Goal: Information Seeking & Learning: Learn about a topic

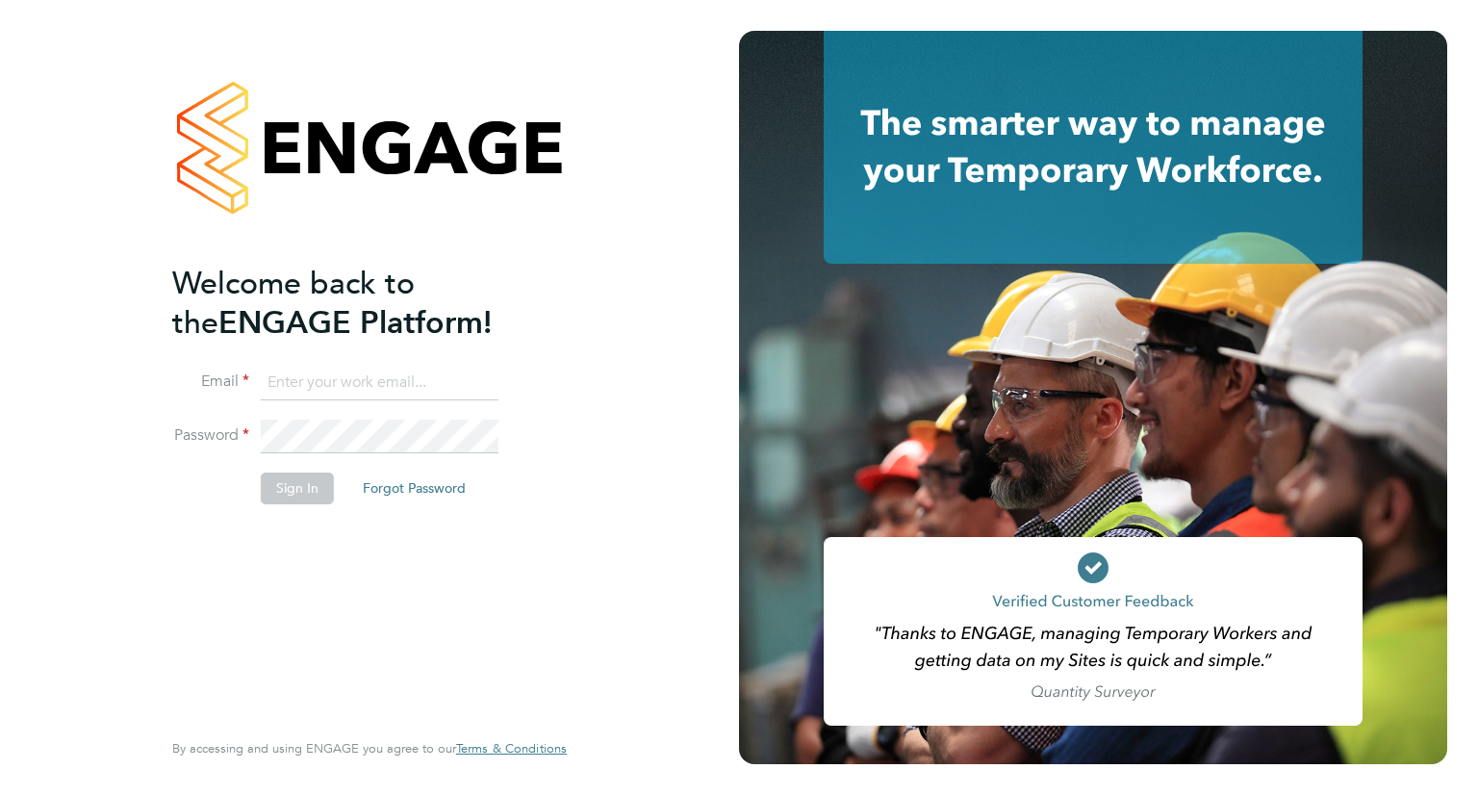
click at [372, 386] on input at bounding box center [380, 383] width 238 height 35
type input "lizzie.lee@buildrec.com"
click at [308, 496] on button "Sign In" at bounding box center [297, 487] width 73 height 31
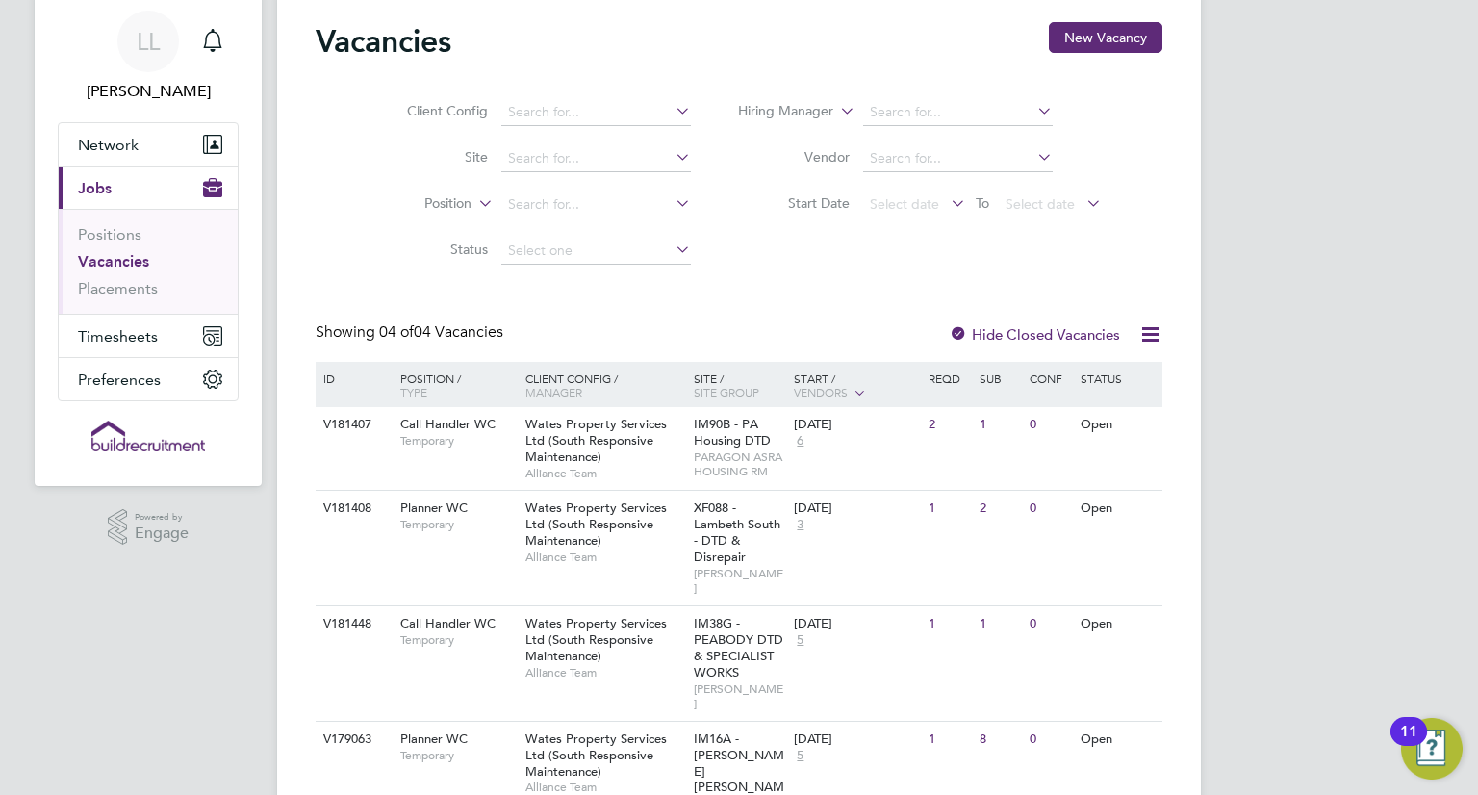
scroll to position [96, 0]
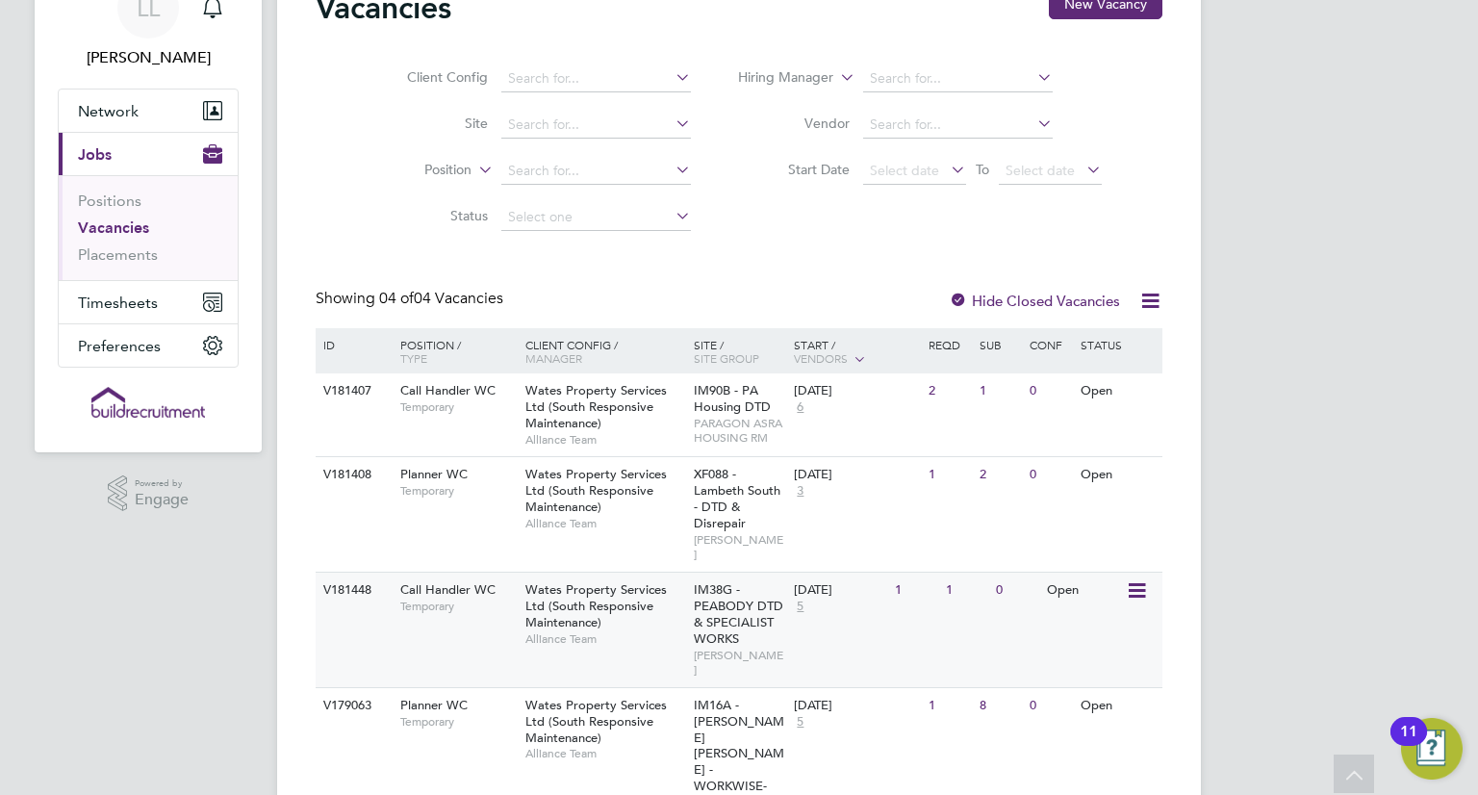
click at [497, 622] on div "V181448 Call Handler WC Temporary Wates Property Services Ltd (South Responsive…" at bounding box center [739, 628] width 847 height 115
click at [744, 511] on div "XF088 - Lambeth South - DTD & Disrepair LAMBETH RM" at bounding box center [739, 514] width 101 height 114
click at [936, 619] on div "V181448 Call Handler WC Temporary Wates Property Services Ltd (South Responsive…" at bounding box center [739, 628] width 847 height 115
click at [616, 520] on span "Alliance Team" at bounding box center [604, 523] width 159 height 15
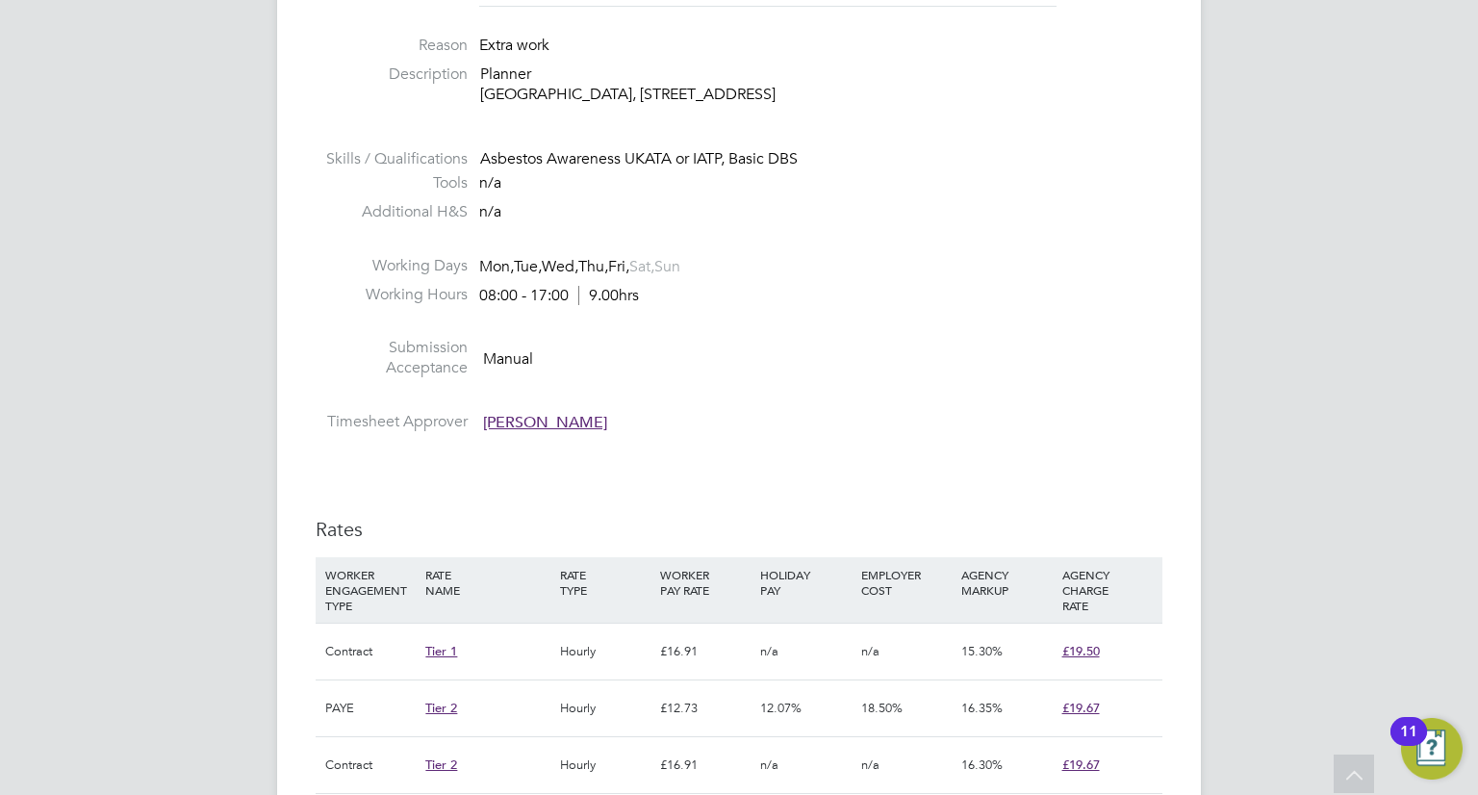
scroll to position [770, 0]
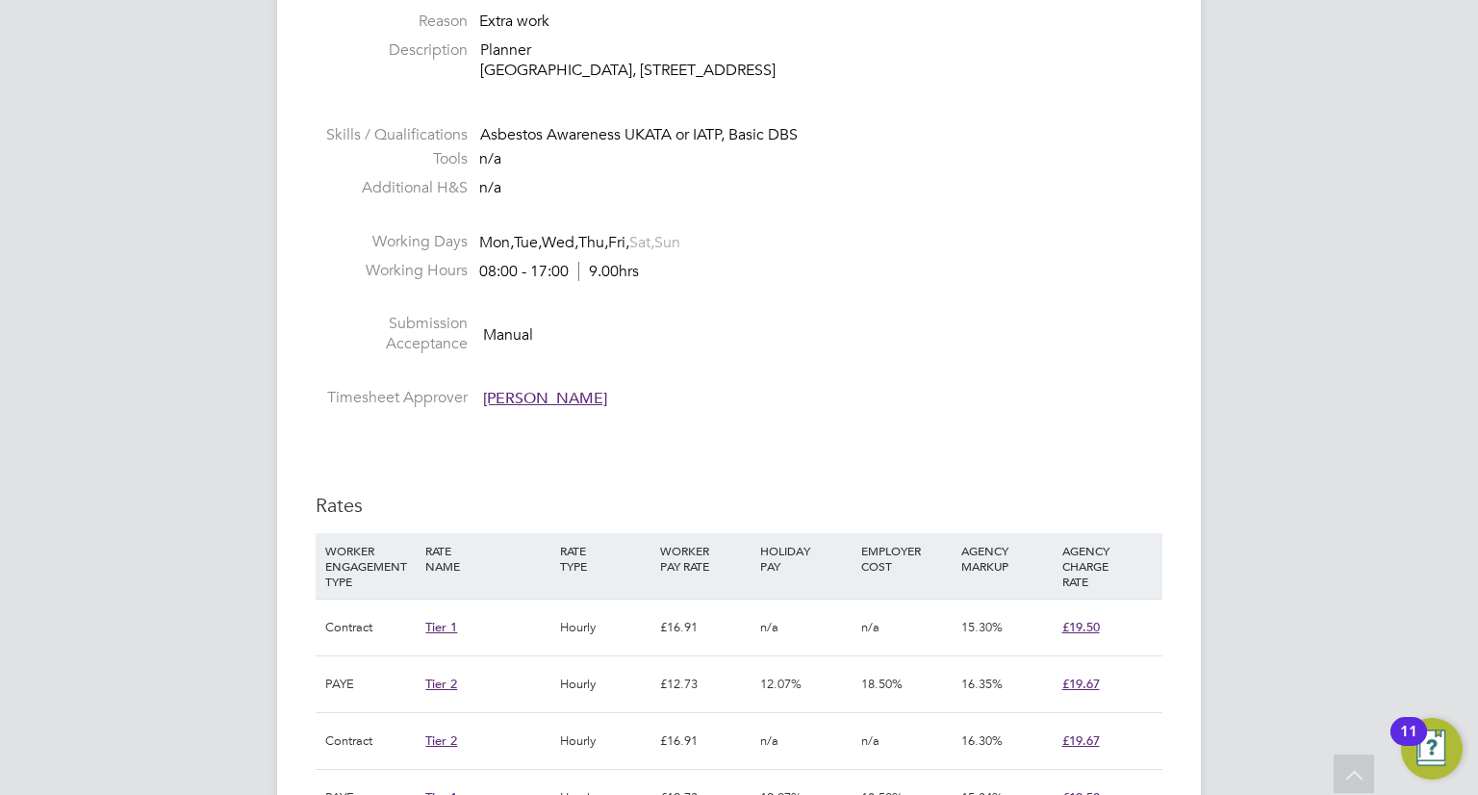
drag, startPoint x: 804, startPoint y: 65, endPoint x: 875, endPoint y: 74, distance: 70.8
click at [875, 74] on p "Planner Lambeth Civic Centre, 6 Brixton Hill, Lambeth, SW2 1EG" at bounding box center [821, 60] width 682 height 40
copy p "SW2 1EG"
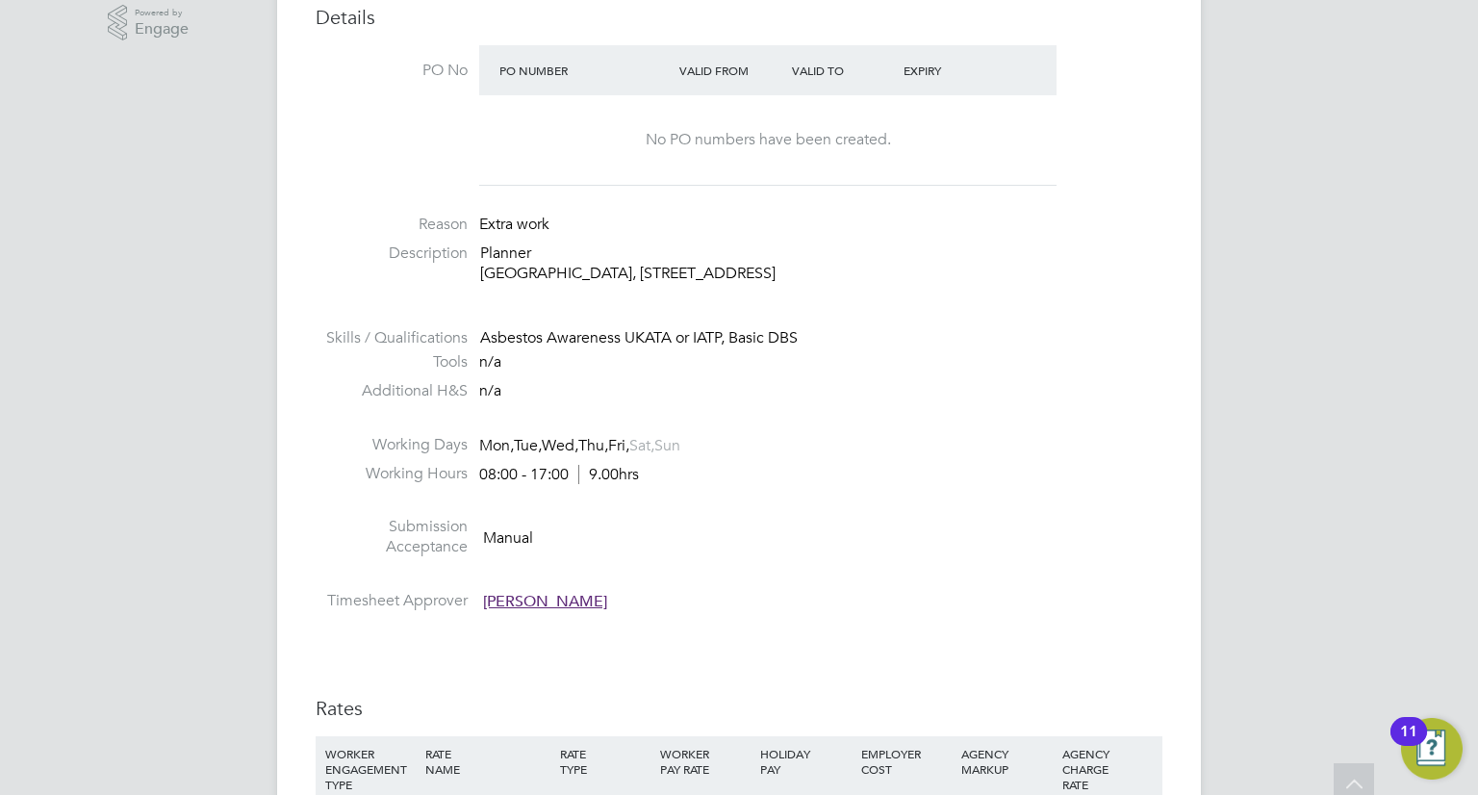
scroll to position [577, 0]
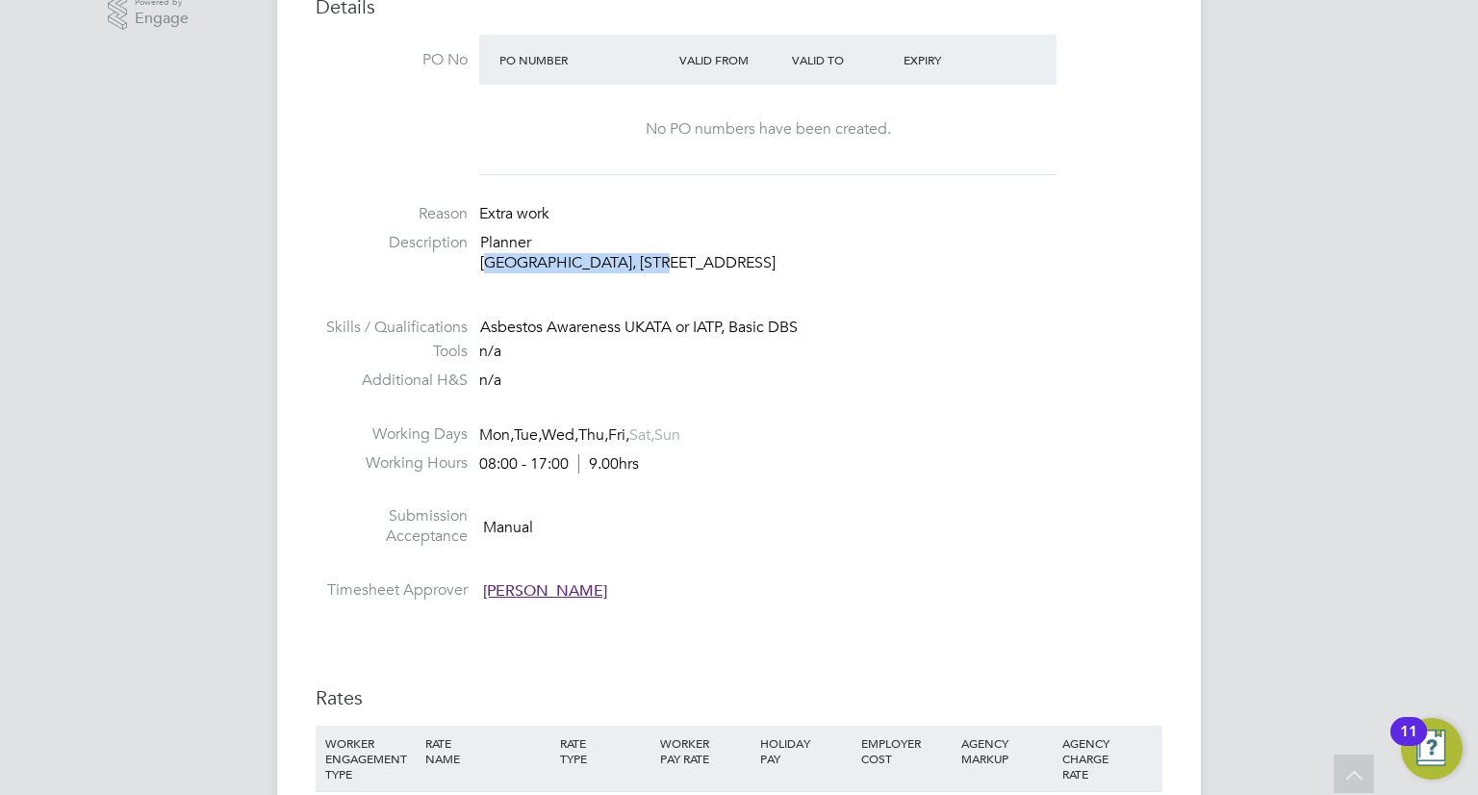
drag, startPoint x: 482, startPoint y: 267, endPoint x: 639, endPoint y: 254, distance: 157.4
click at [639, 254] on p "Planner [GEOGRAPHIC_DATA], [STREET_ADDRESS]" at bounding box center [821, 253] width 682 height 40
drag, startPoint x: 768, startPoint y: 486, endPoint x: 739, endPoint y: 470, distance: 32.7
click at [765, 482] on li at bounding box center [739, 493] width 847 height 25
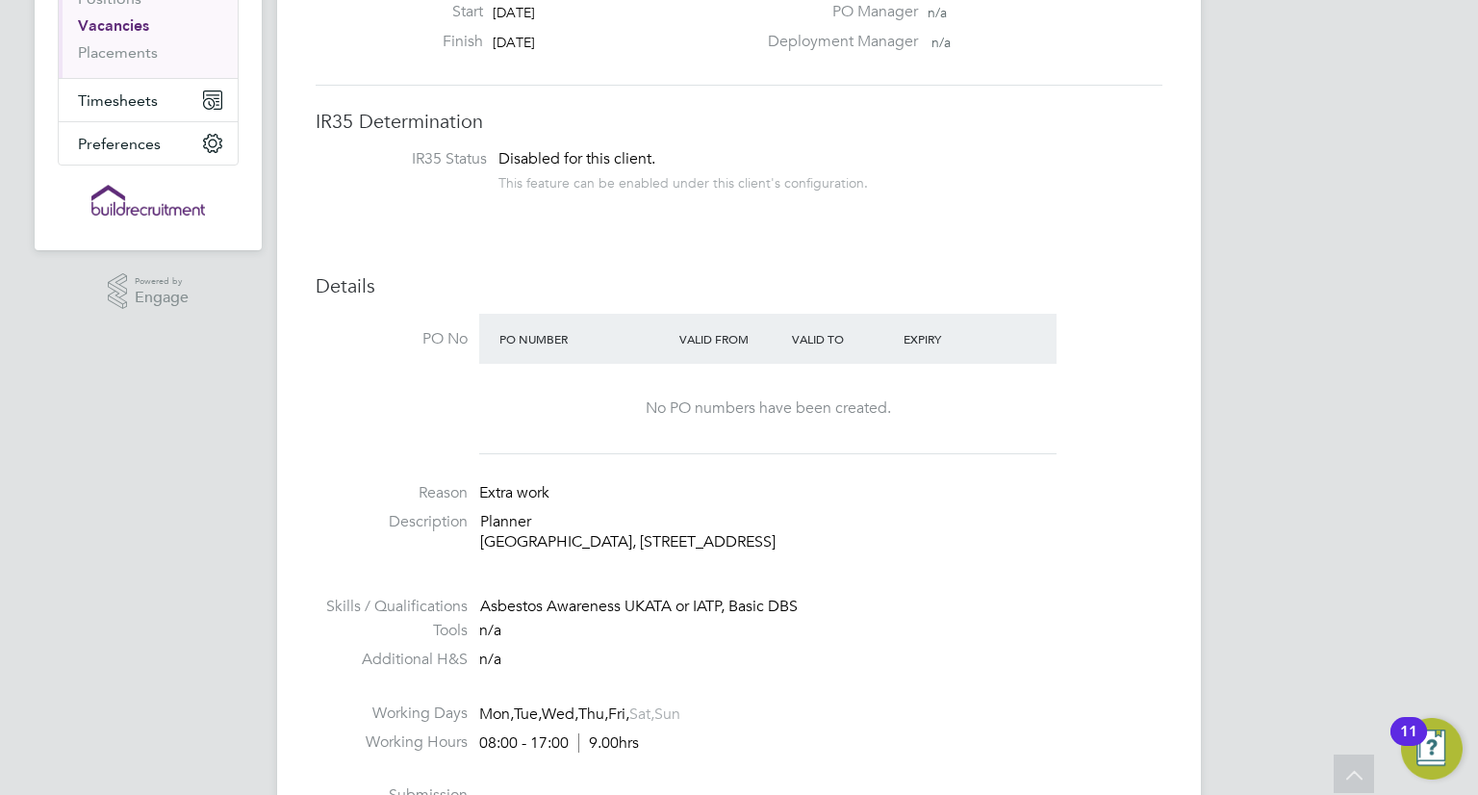
scroll to position [192, 0]
